Goal: Task Accomplishment & Management: Complete application form

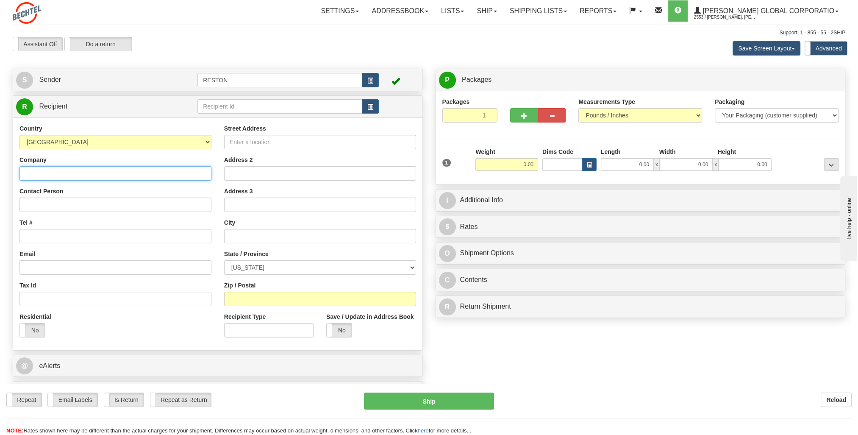
click at [142, 176] on input "Company" at bounding box center [115, 173] width 192 height 14
type input "[PERSON_NAME]"
drag, startPoint x: 79, startPoint y: 206, endPoint x: 97, endPoint y: 206, distance: 17.8
click at [79, 206] on input "Contact Person" at bounding box center [115, 204] width 192 height 14
click at [85, 203] on input "Contact Person" at bounding box center [115, 204] width 192 height 14
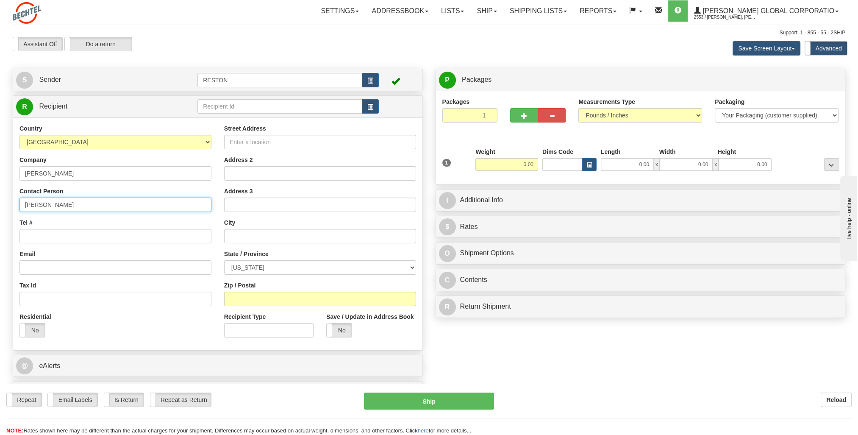
type input "[PERSON_NAME]"
click at [74, 243] on input "Tel #" at bounding box center [115, 236] width 192 height 14
paste input "[PHONE_NUMBER]"
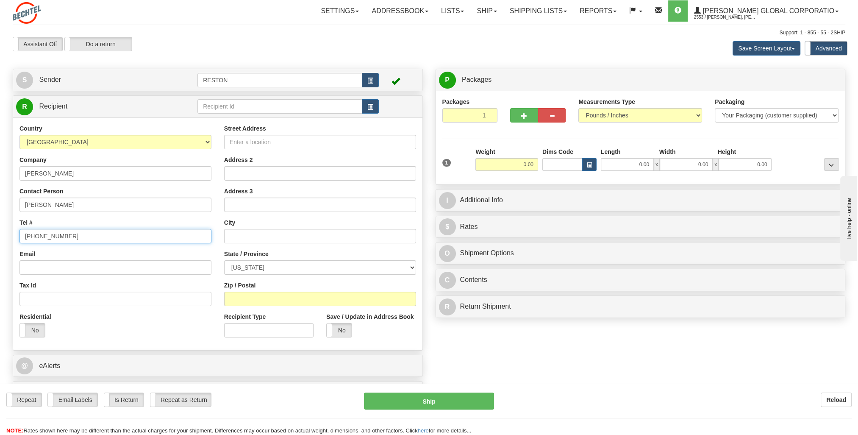
type input "[PHONE_NUMBER]"
click at [76, 265] on input "Email" at bounding box center [115, 267] width 192 height 14
paste input "[EMAIL_ADDRESS][PERSON_NAME][DOMAIN_NAME]"
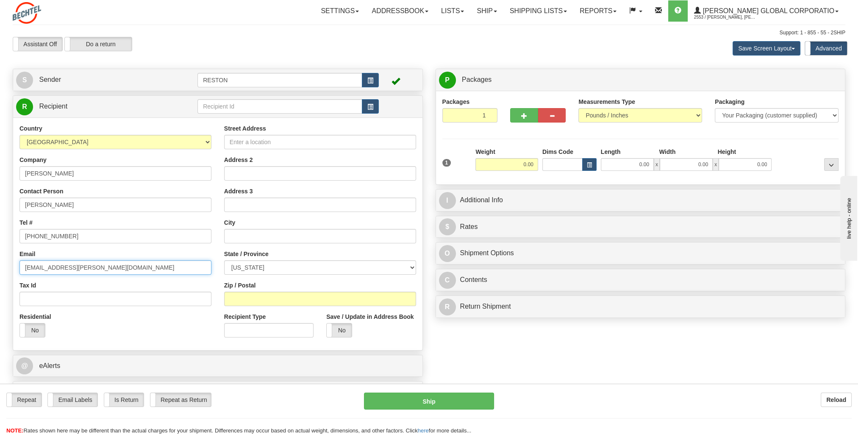
type input "[EMAIL_ADDRESS][PERSON_NAME][DOMAIN_NAME]"
click at [103, 282] on div "Tax Id" at bounding box center [115, 293] width 192 height 25
click at [268, 145] on input "Street Address" at bounding box center [320, 142] width 192 height 14
paste input "[STREET_ADDRESS]"
type input "[STREET_ADDRESS]"
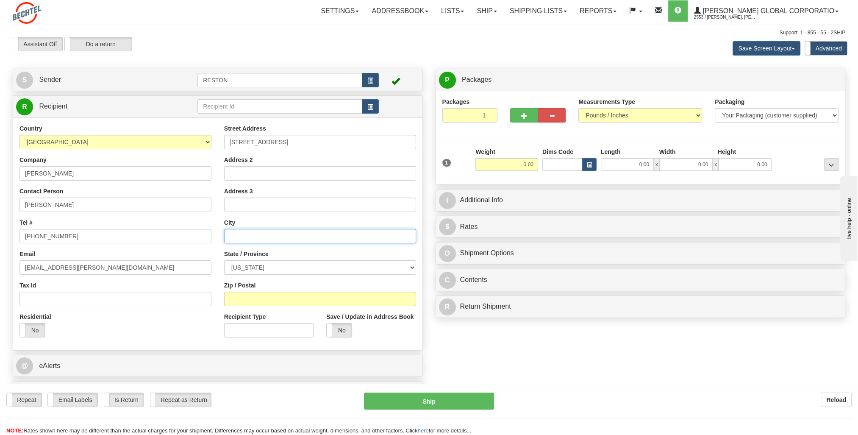
click at [299, 236] on input "text" at bounding box center [320, 236] width 192 height 14
type input "[GEOGRAPHIC_DATA]"
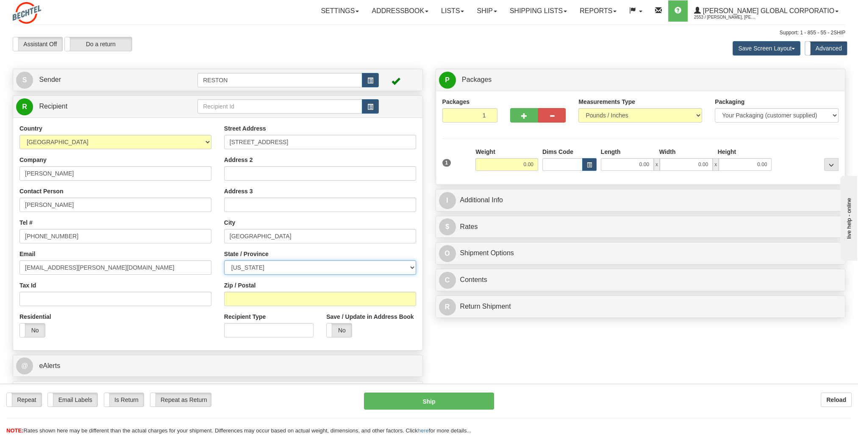
click at [288, 264] on select "[US_STATE] [US_STATE] [US_STATE] [US_STATE] Armed Forces America Armed Forces E…" at bounding box center [320, 267] width 192 height 14
select select "SC"
click at [224, 260] on select "[US_STATE] [US_STATE] [US_STATE] [US_STATE] Armed Forces America Armed Forces E…" at bounding box center [320, 267] width 192 height 14
click at [271, 296] on input "Zip / Postal" at bounding box center [320, 298] width 192 height 14
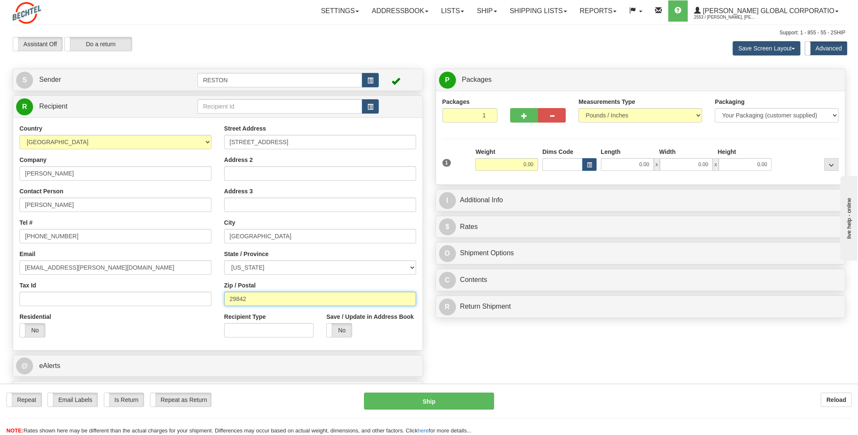
type input "29842"
click at [174, 332] on div "Residential Yes No" at bounding box center [115, 327] width 205 height 31
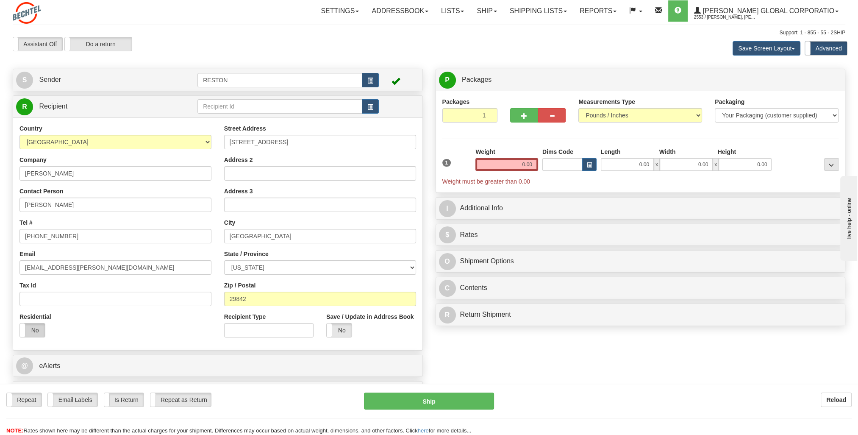
click at [39, 327] on label "No" at bounding box center [32, 330] width 25 height 14
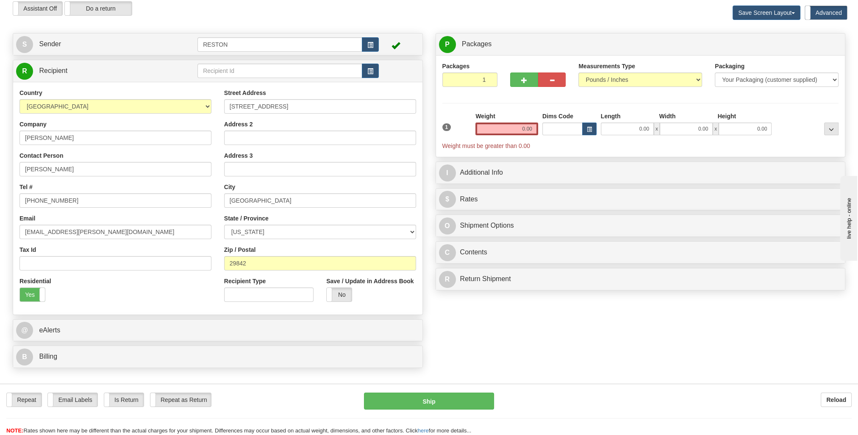
scroll to position [169, 0]
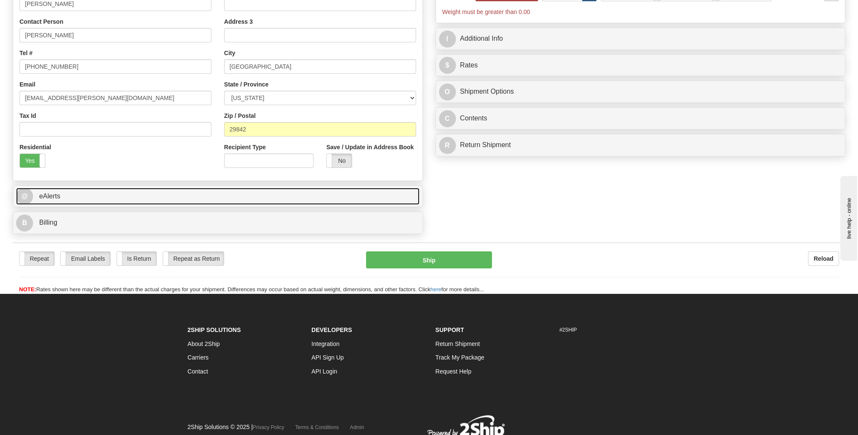
click at [224, 196] on link "@ eAlerts" at bounding box center [217, 196] width 403 height 17
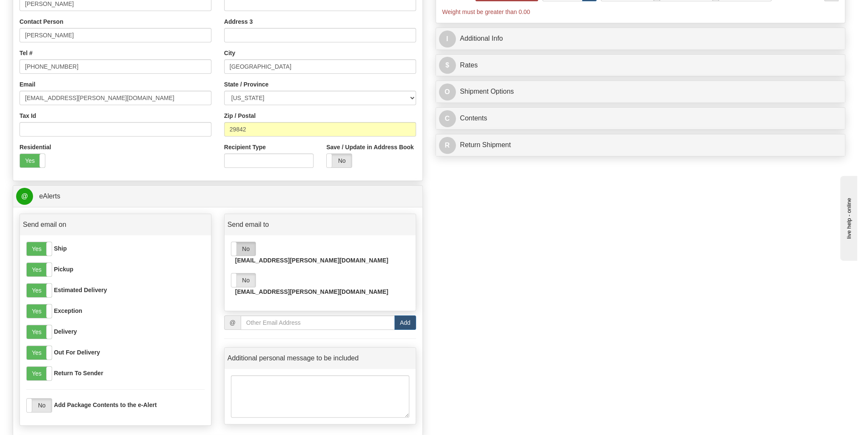
click at [252, 244] on label "No" at bounding box center [243, 249] width 24 height 14
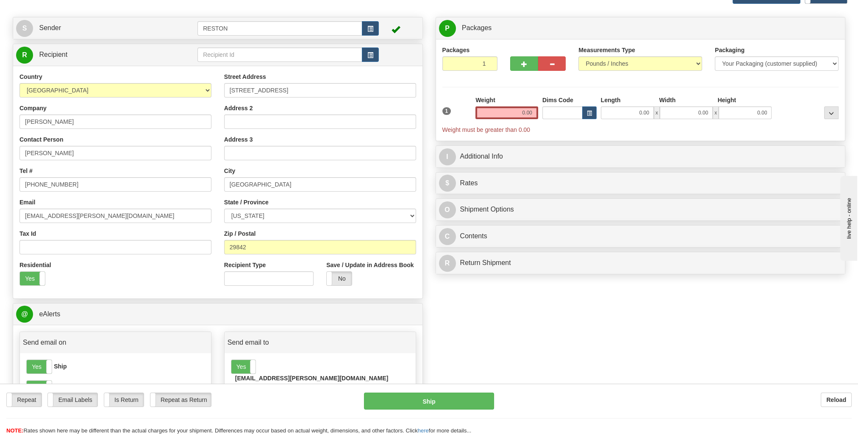
scroll to position [0, 0]
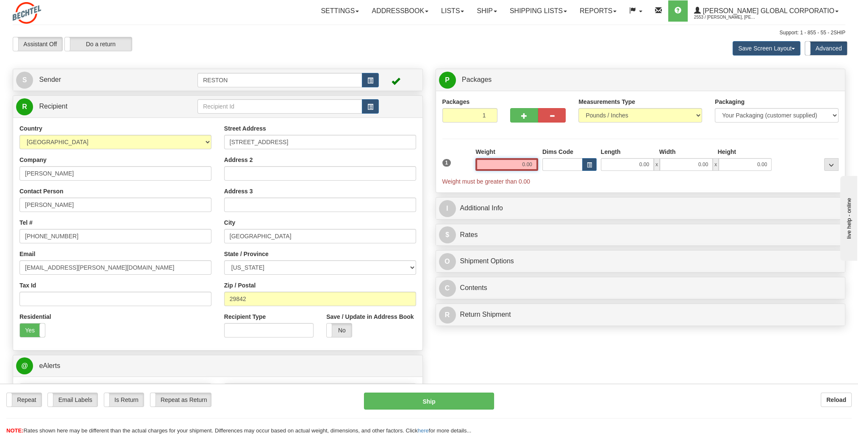
click at [508, 168] on input "0.00" at bounding box center [506, 164] width 63 height 13
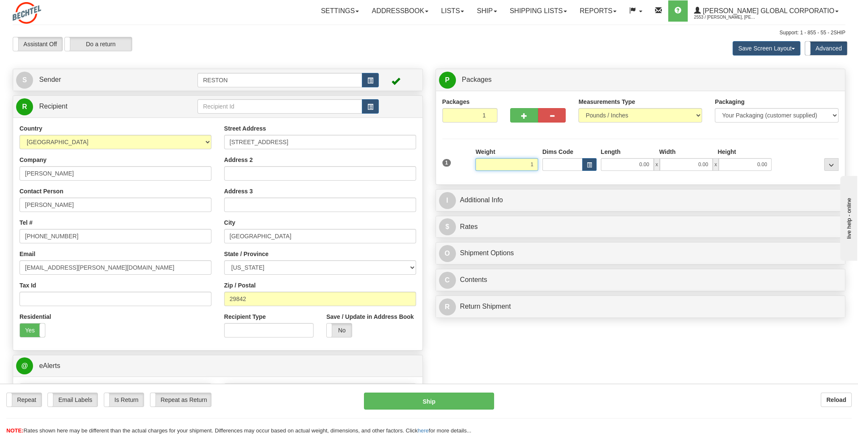
type input "1.00"
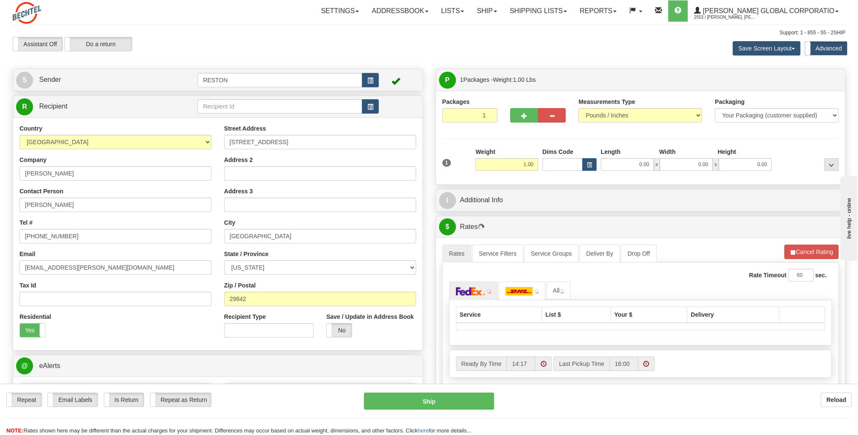
click at [463, 147] on div "1" at bounding box center [456, 156] width 33 height 19
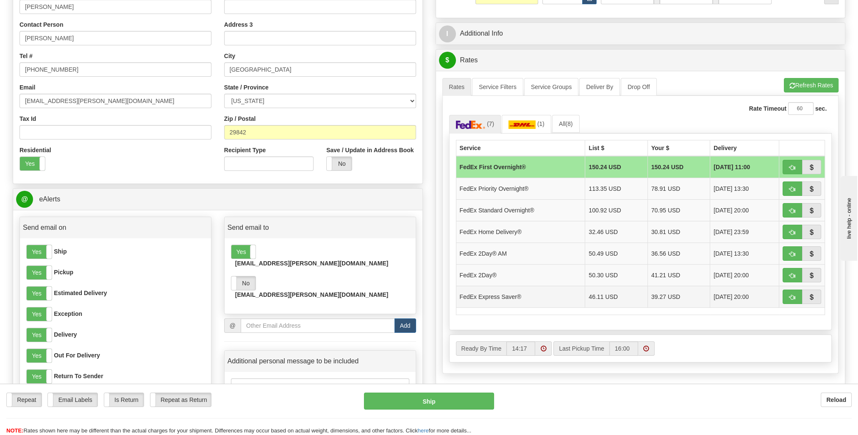
scroll to position [169, 0]
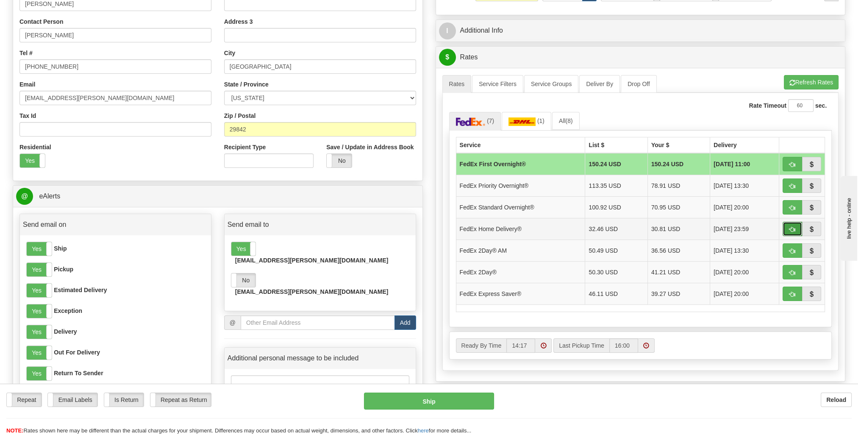
click at [797, 224] on button "button" at bounding box center [791, 228] width 19 height 14
type input "90"
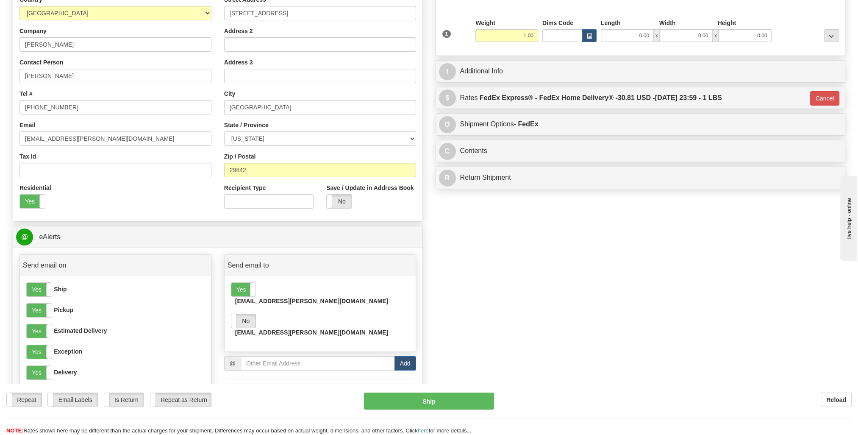
scroll to position [127, 0]
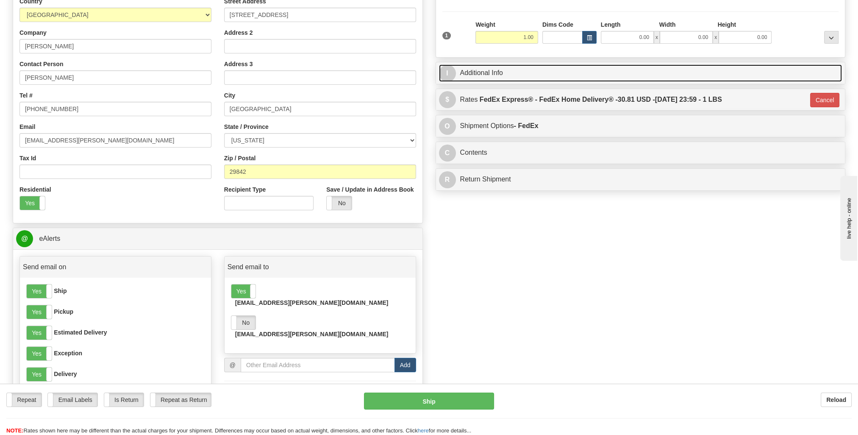
click at [532, 71] on link "I Additional Info" at bounding box center [640, 72] width 403 height 17
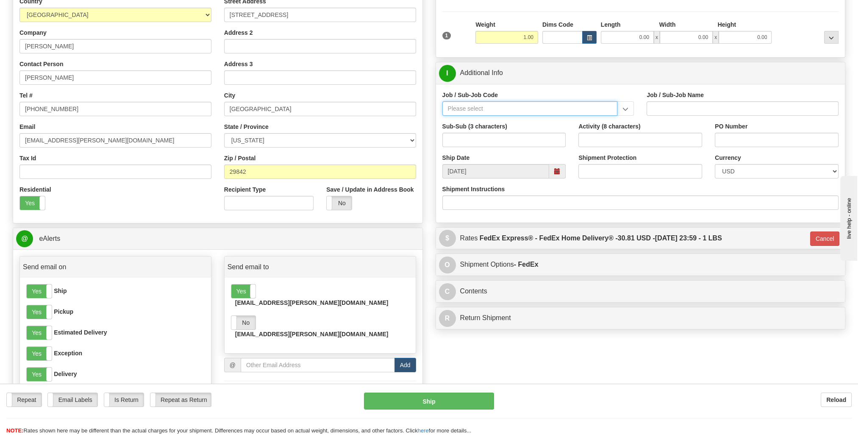
click at [518, 105] on input "Job / Sub-Job Code" at bounding box center [529, 108] width 175 height 14
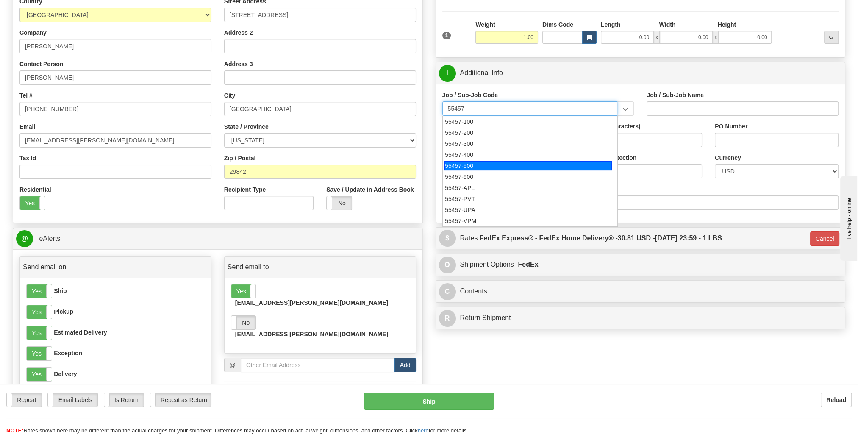
click at [477, 162] on div "55457-500" at bounding box center [527, 165] width 167 height 9
type input "55457-500"
type input "GLOBAL WORKFORCE SERVICES - GWS - LABOR RELATIONS"
type input "55457-500"
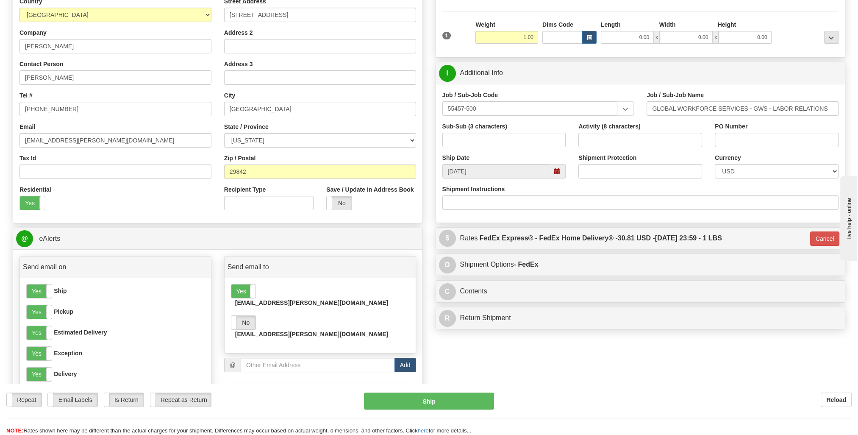
click at [657, 125] on div "Activity (8 characters)" at bounding box center [640, 134] width 124 height 25
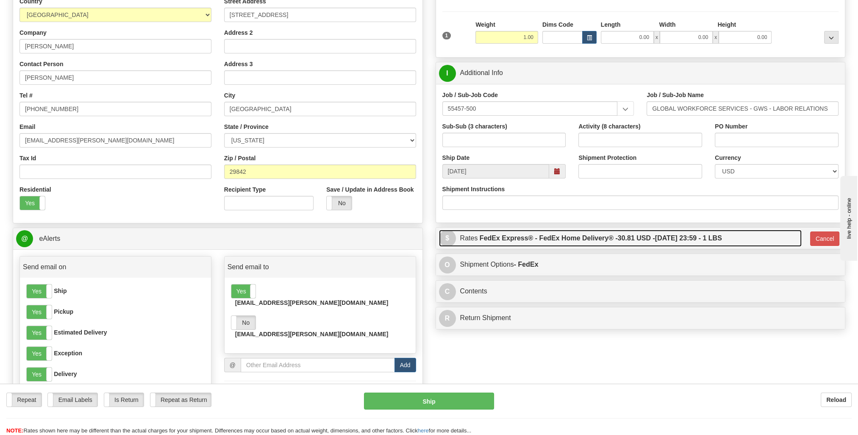
click at [567, 238] on label "FedEx Express® - FedEx Home Delivery® - 30.81 USD - [DATE] 23:59 - 1 LBS" at bounding box center [600, 238] width 242 height 17
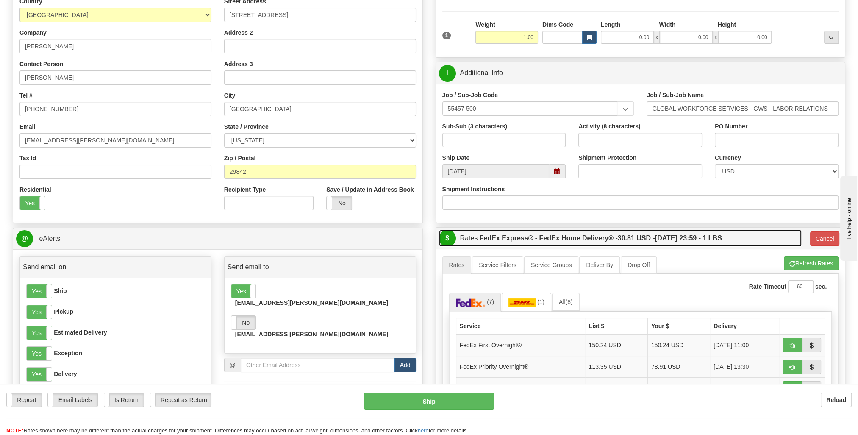
scroll to position [85, 0]
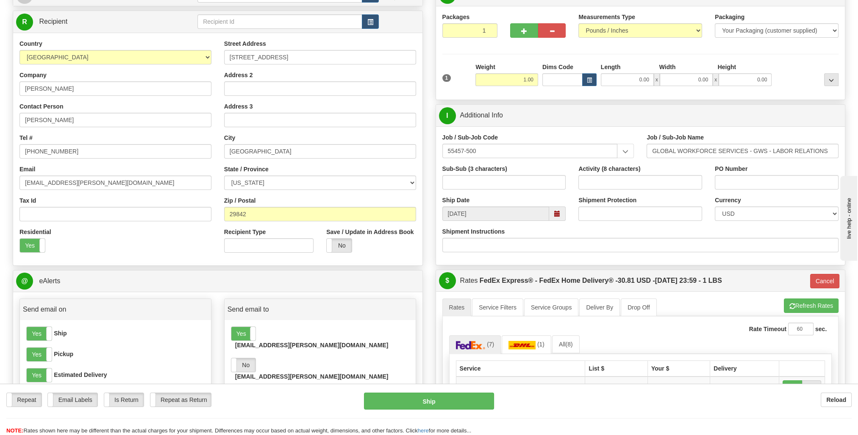
click at [389, 245] on div "Yes No" at bounding box center [370, 245] width 89 height 14
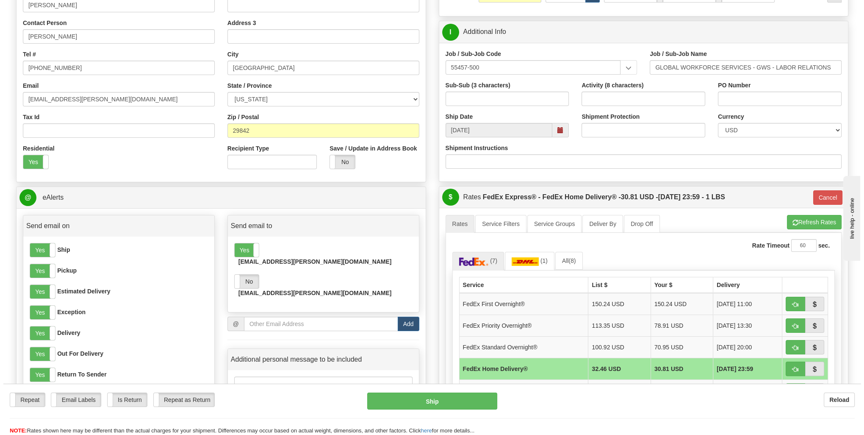
scroll to position [169, 0]
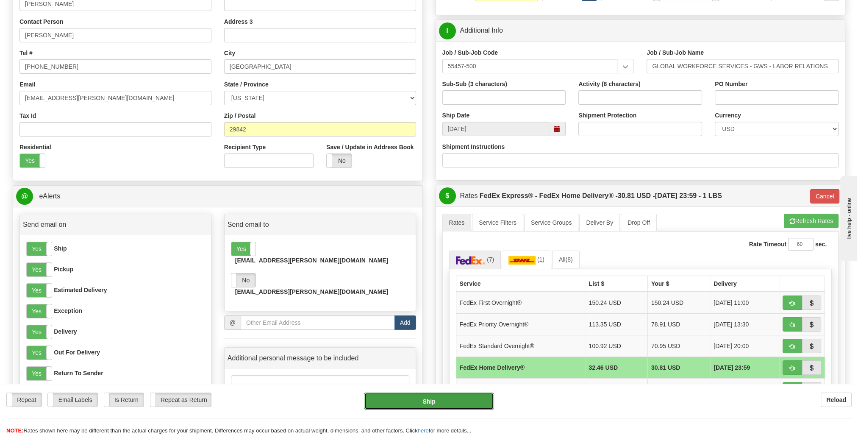
click at [446, 399] on button "Ship" at bounding box center [429, 400] width 130 height 17
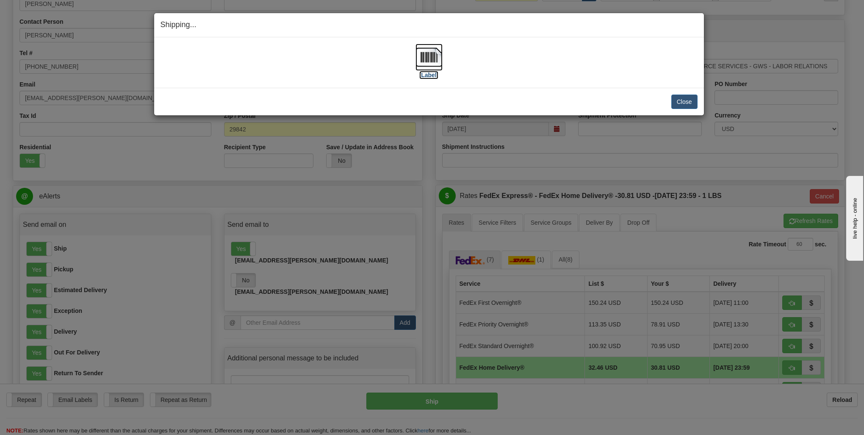
click at [429, 72] on label "[Label]" at bounding box center [428, 75] width 19 height 8
click at [693, 102] on button "Close" at bounding box center [684, 101] width 26 height 14
